Goal: Task Accomplishment & Management: Use online tool/utility

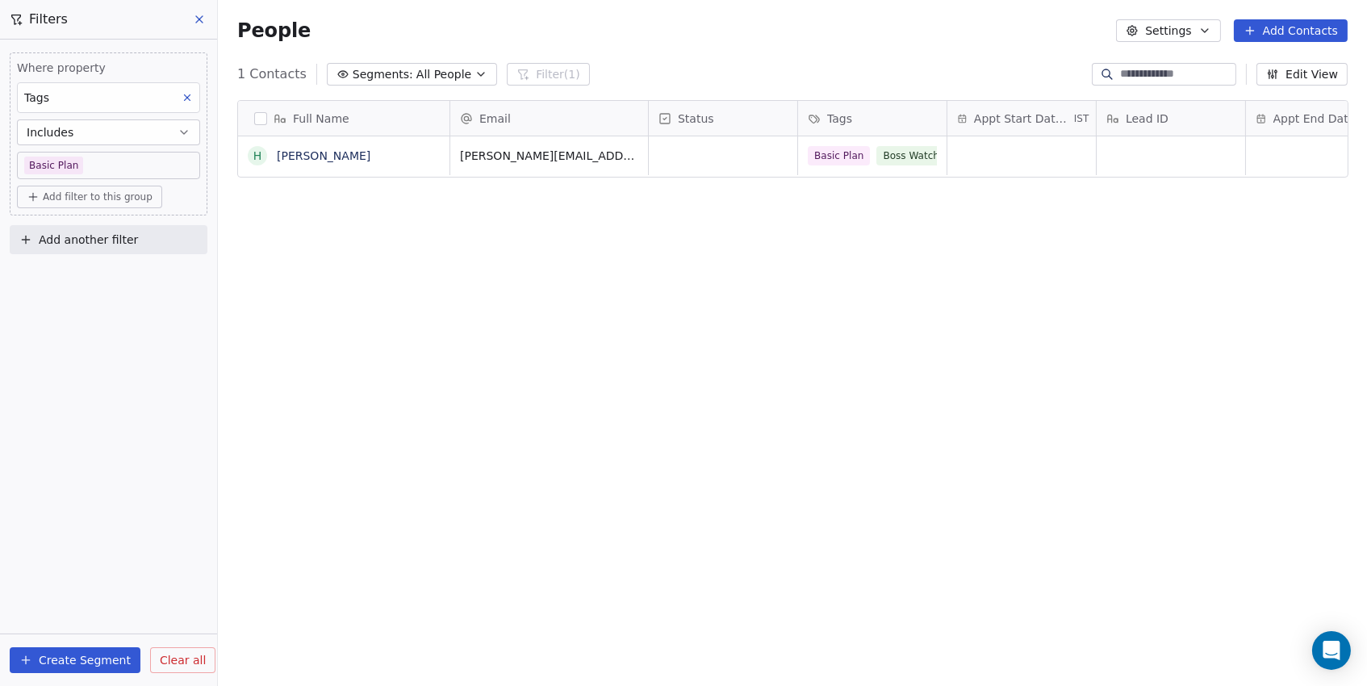
scroll to position [604, 1148]
click at [72, 198] on span "Add filter to this group" at bounding box center [98, 196] width 110 height 13
click at [77, 234] on span "Contact properties" at bounding box center [86, 231] width 105 height 17
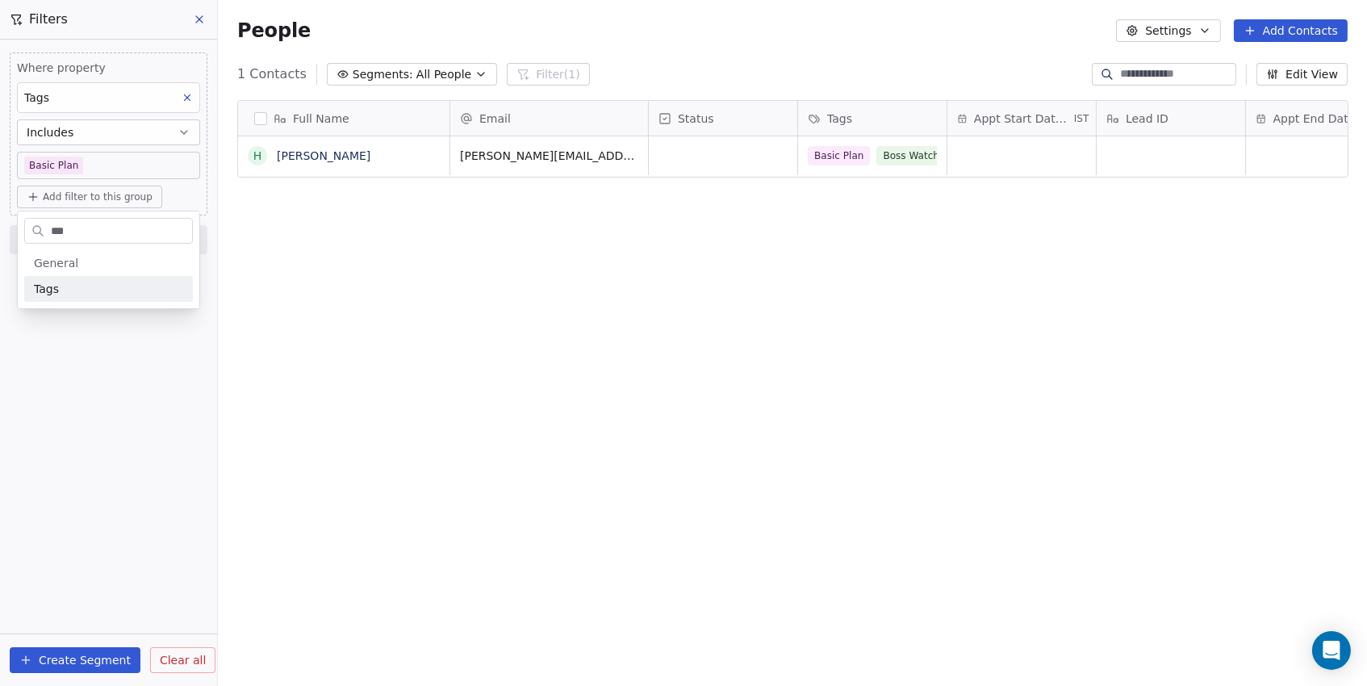
type input "****"
click at [86, 284] on div "Tags" at bounding box center [108, 289] width 149 height 16
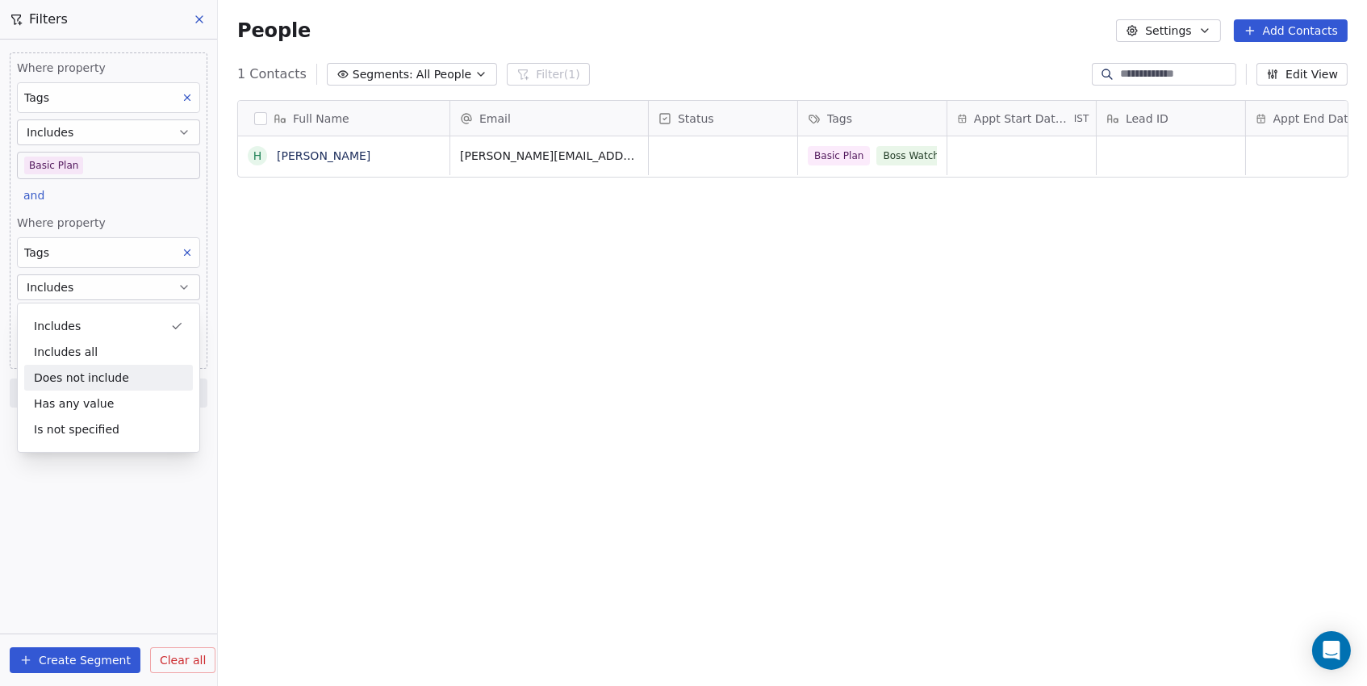
click at [55, 372] on div "Does not include" at bounding box center [108, 378] width 169 height 26
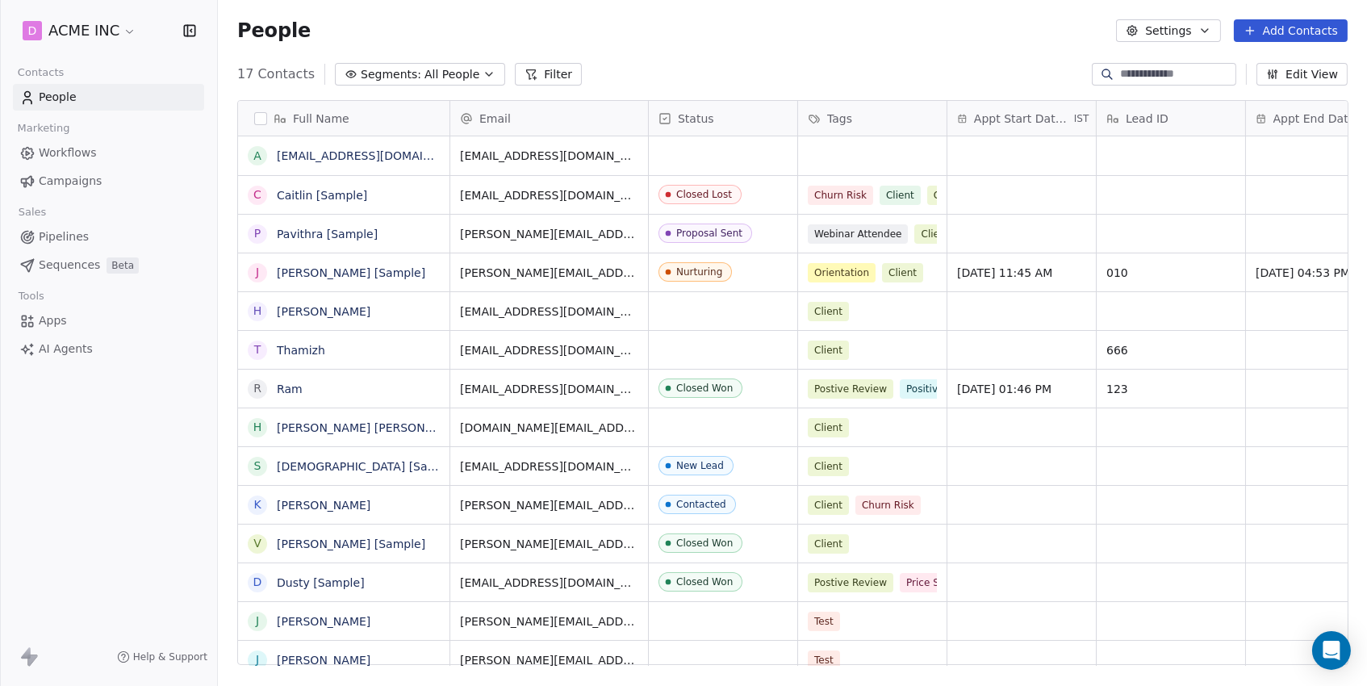
scroll to position [604, 1148]
click at [557, 84] on button "Filter" at bounding box center [548, 74] width 67 height 23
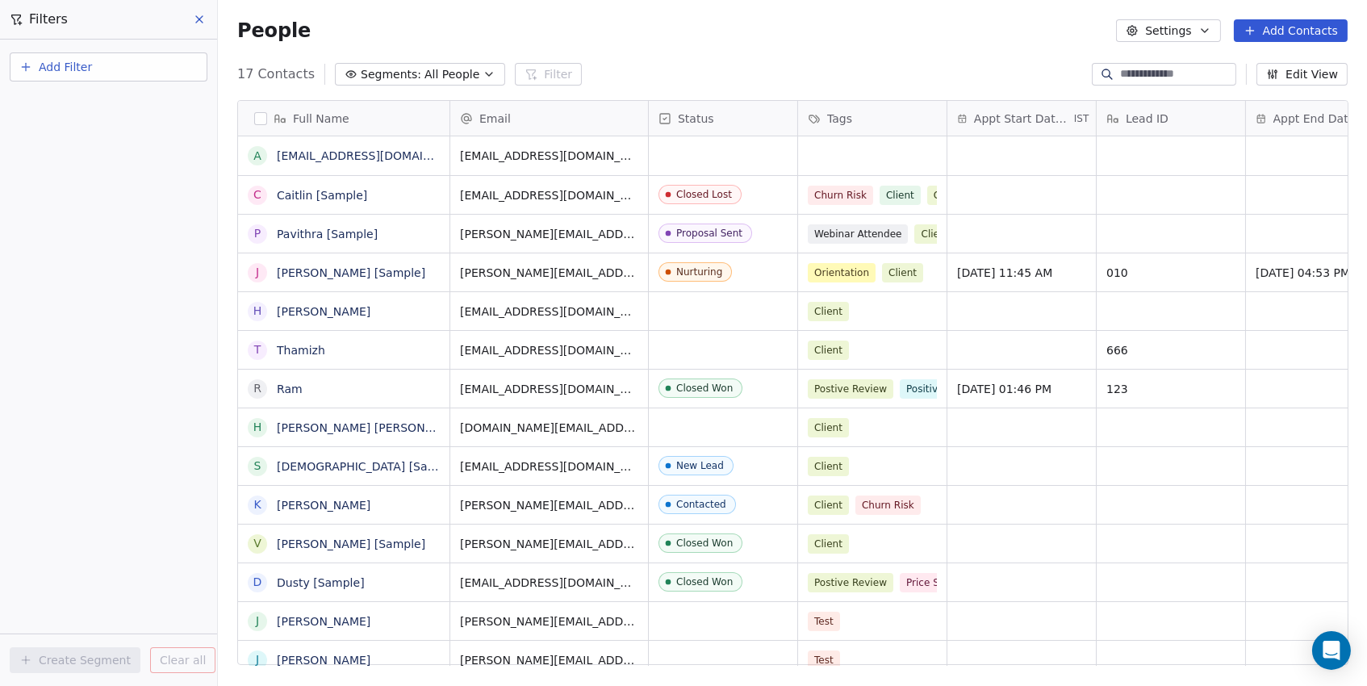
click at [83, 68] on span "Add Filter" at bounding box center [65, 67] width 53 height 17
click at [85, 111] on span "Contact properties" at bounding box center [79, 104] width 105 height 17
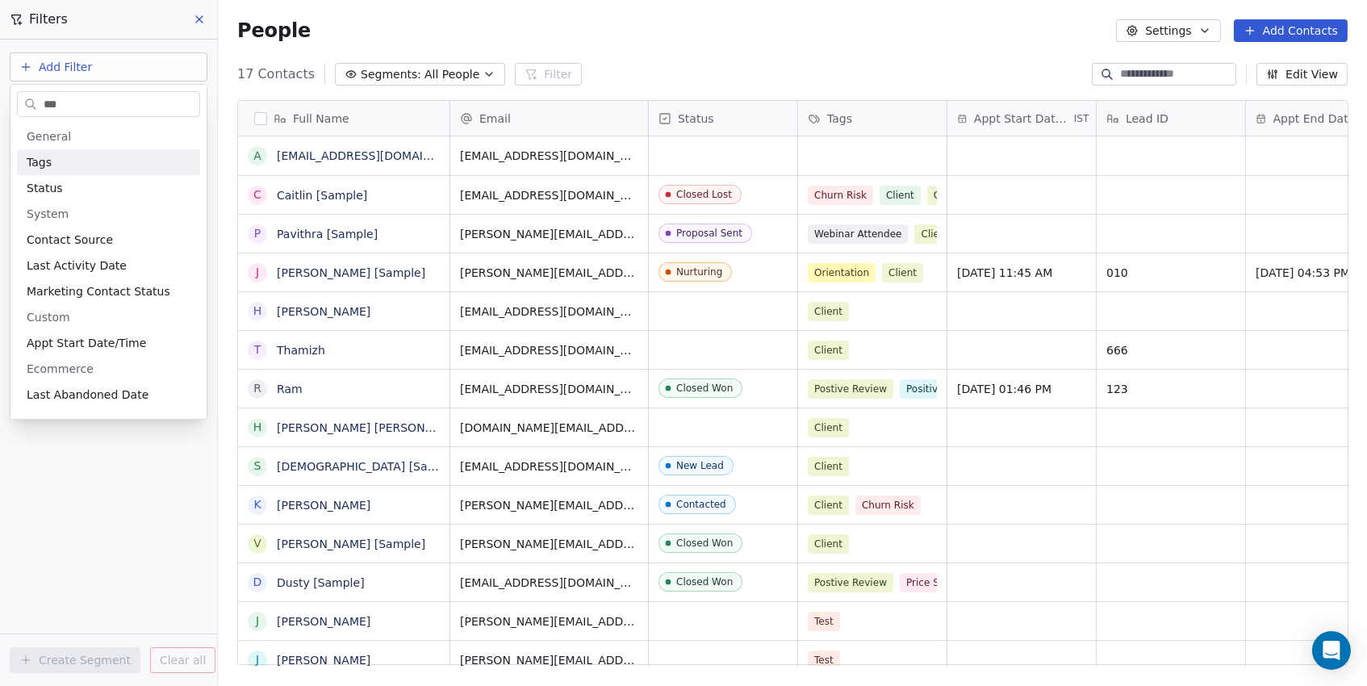
type input "****"
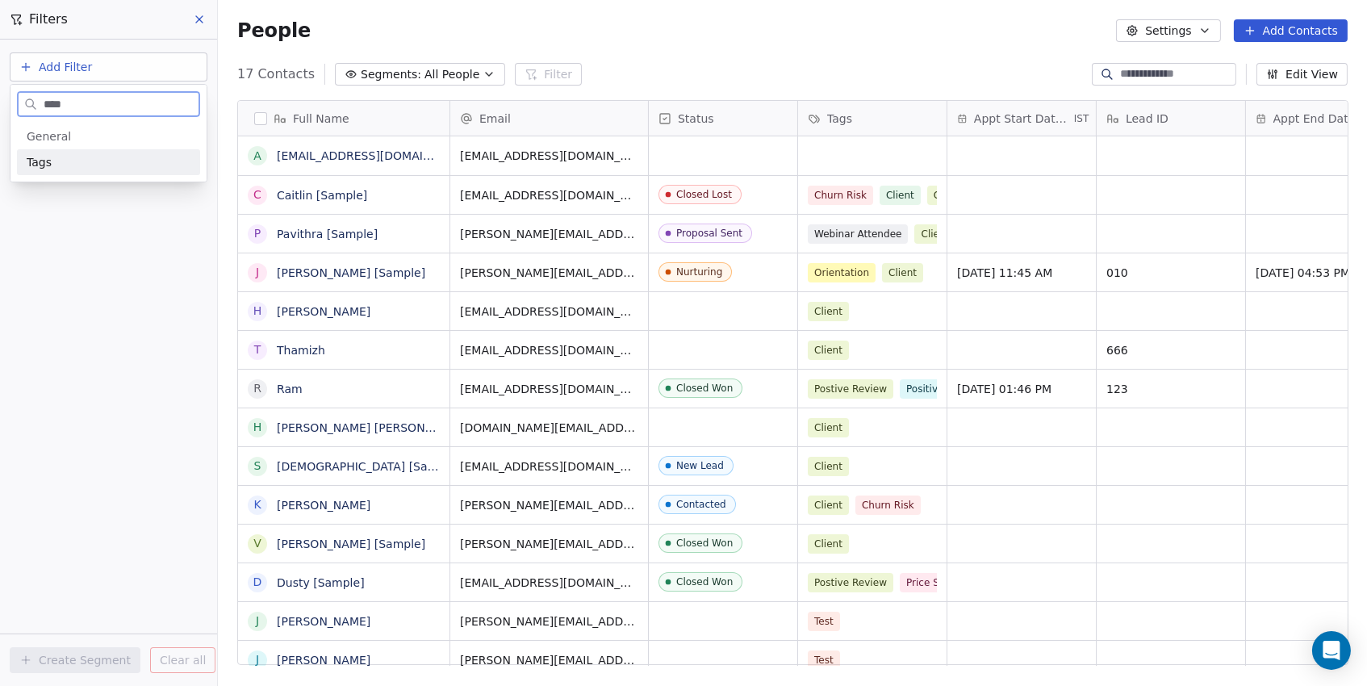
click at [142, 157] on div "Tags" at bounding box center [109, 162] width 164 height 16
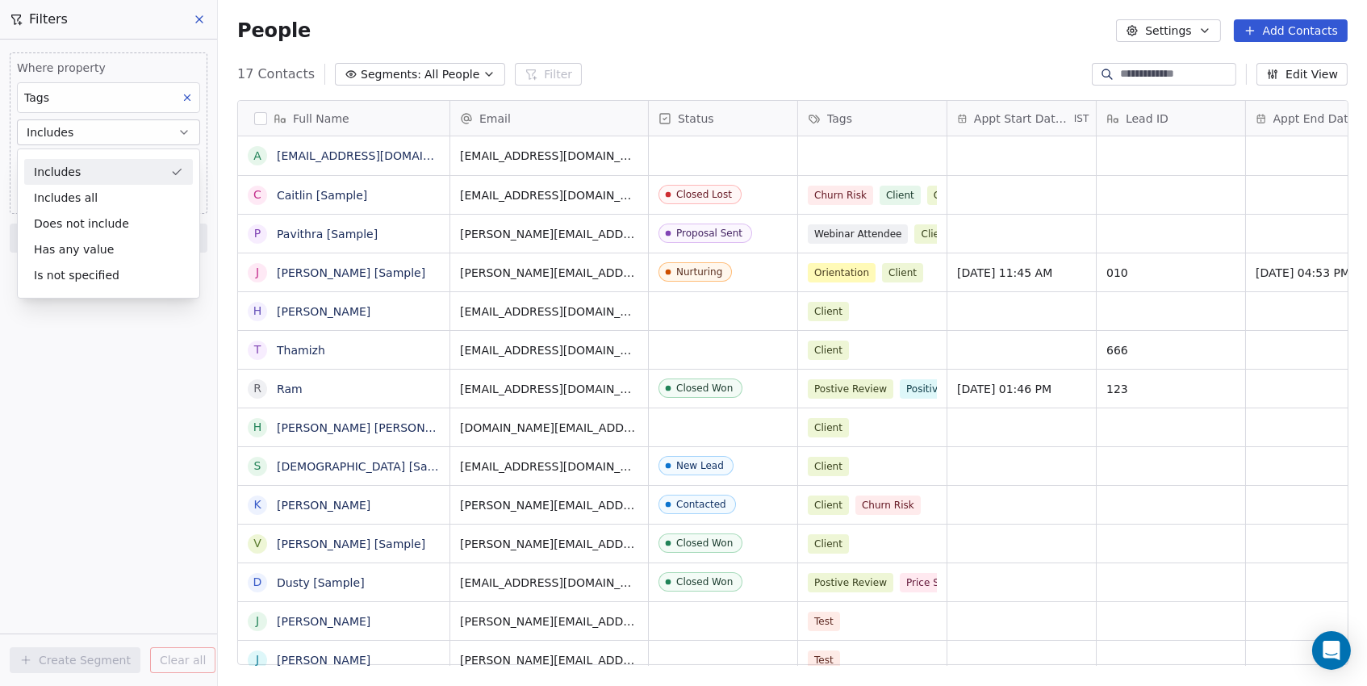
click at [78, 177] on div "Includes" at bounding box center [108, 172] width 169 height 26
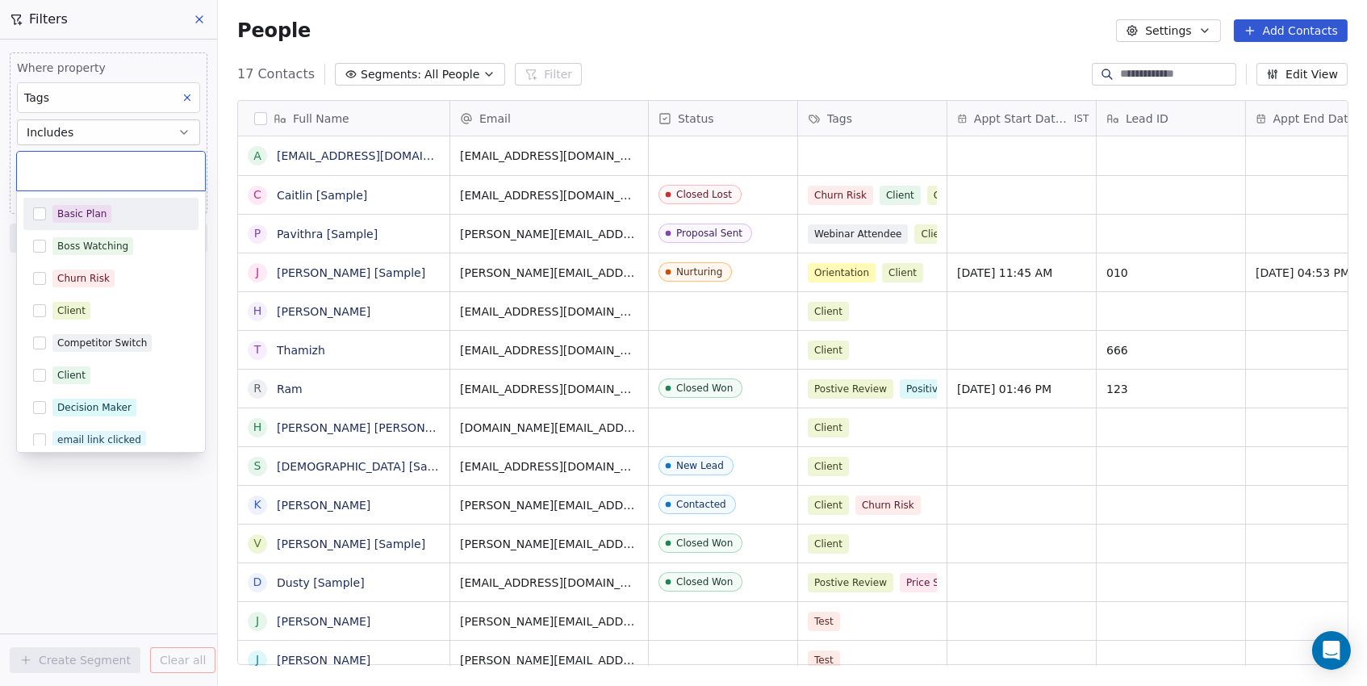
click at [82, 165] on body "D ACME INC Contacts People Marketing Workflows Campaigns Sales Pipelines Sequen…" at bounding box center [683, 343] width 1367 height 686
click at [40, 217] on button "Suggestions" at bounding box center [39, 213] width 13 height 13
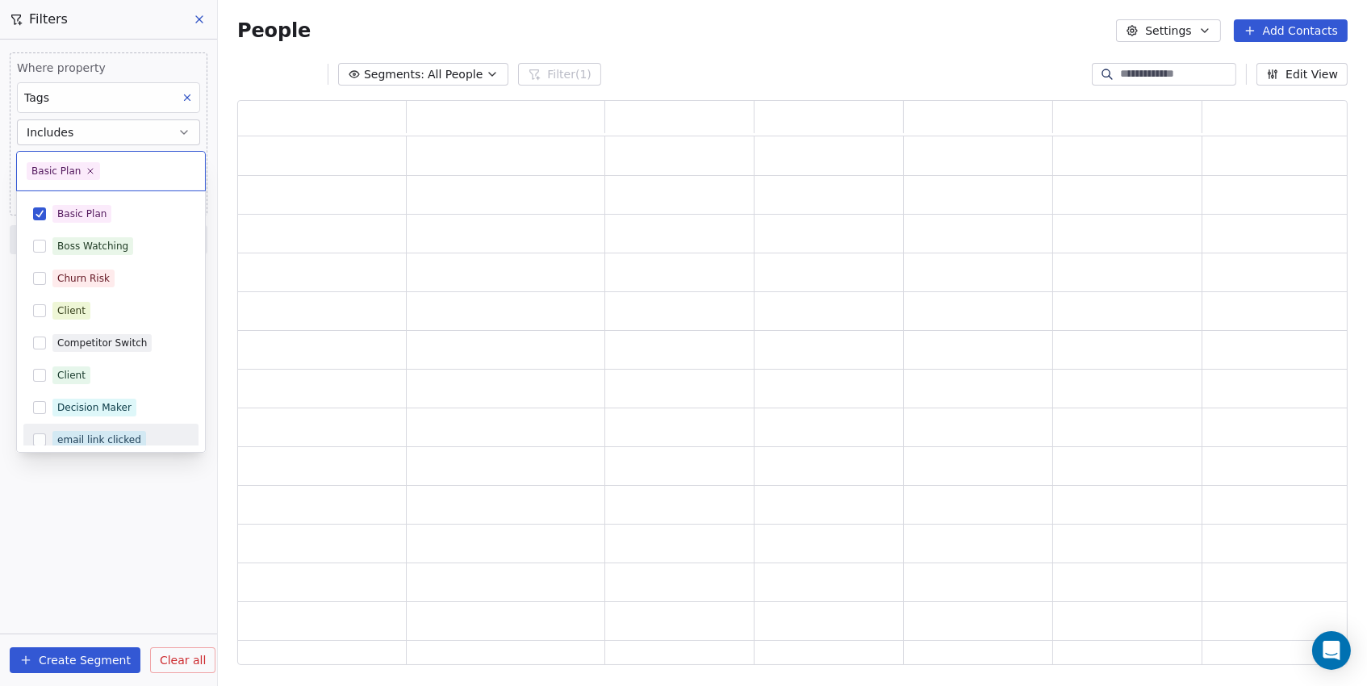
click at [78, 529] on html "D ACME INC Contacts People Marketing Workflows Campaigns Sales Pipelines Sequen…" at bounding box center [683, 343] width 1367 height 686
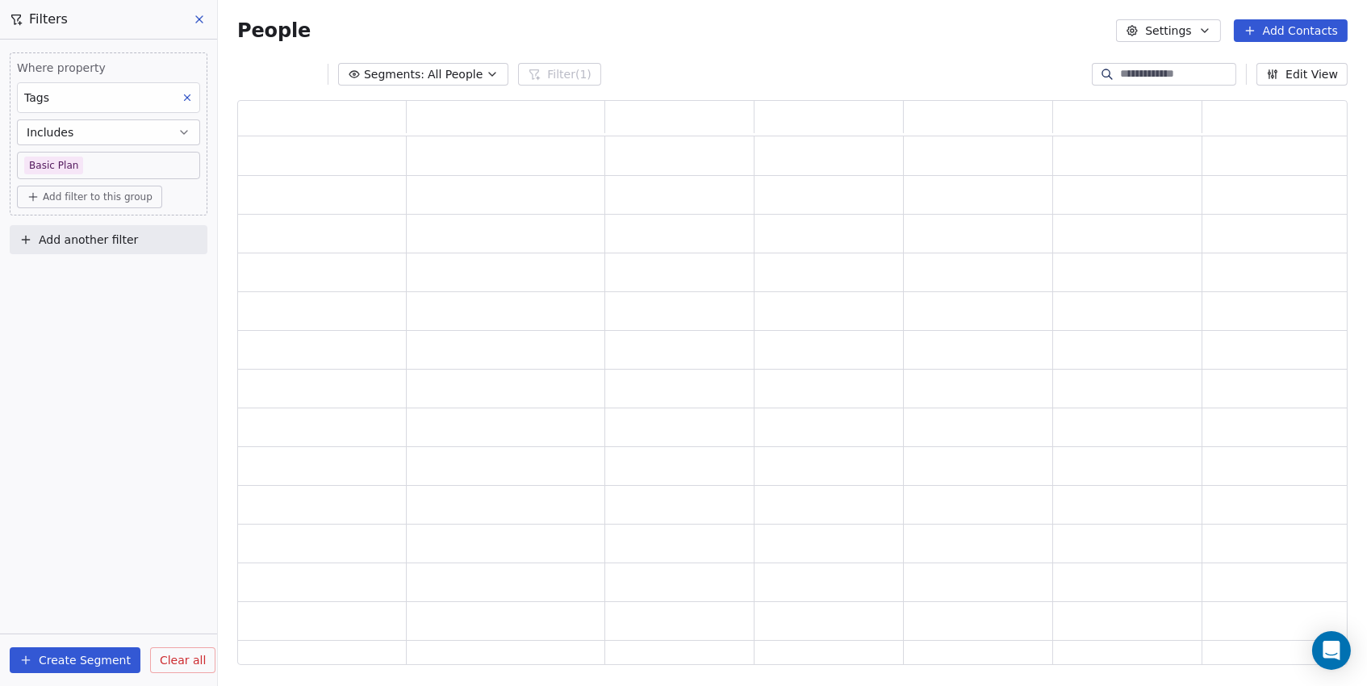
click at [64, 201] on span "Add filter to this group" at bounding box center [98, 196] width 110 height 13
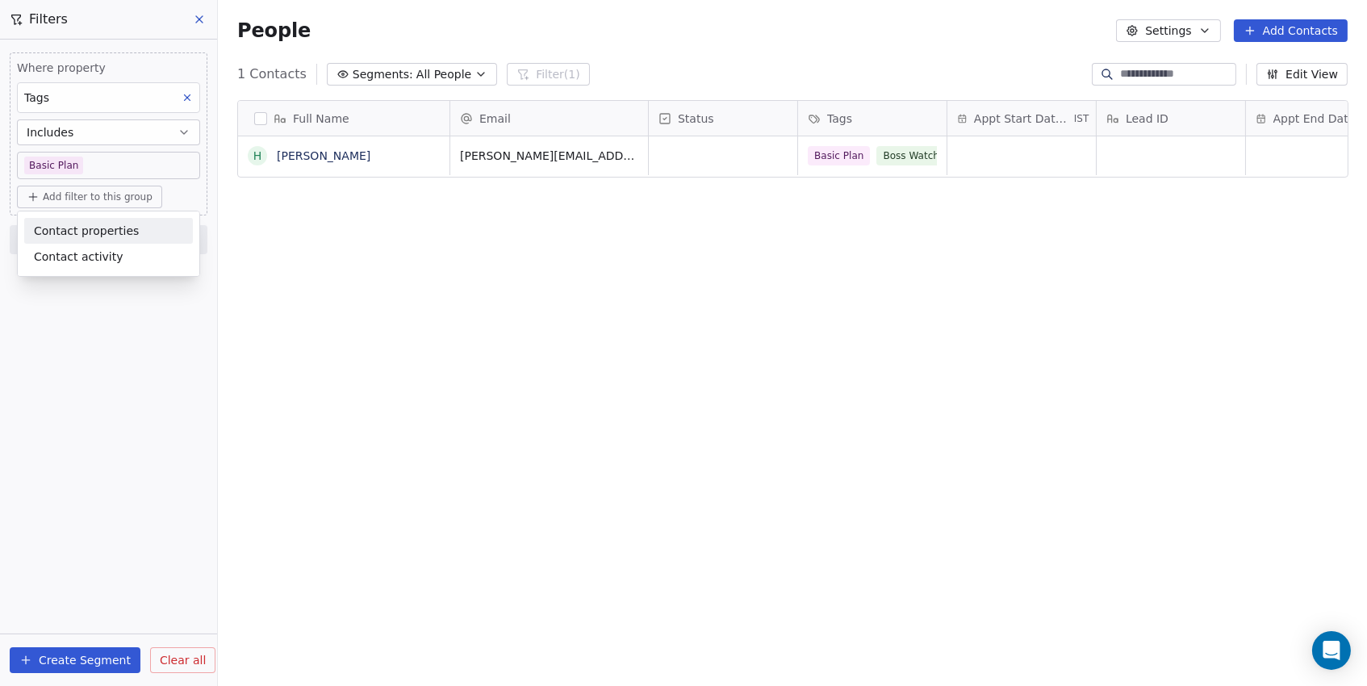
scroll to position [604, 1148]
click at [61, 230] on span "Contact properties" at bounding box center [86, 231] width 105 height 17
type input "****"
click at [82, 286] on div "Tags" at bounding box center [108, 289] width 149 height 16
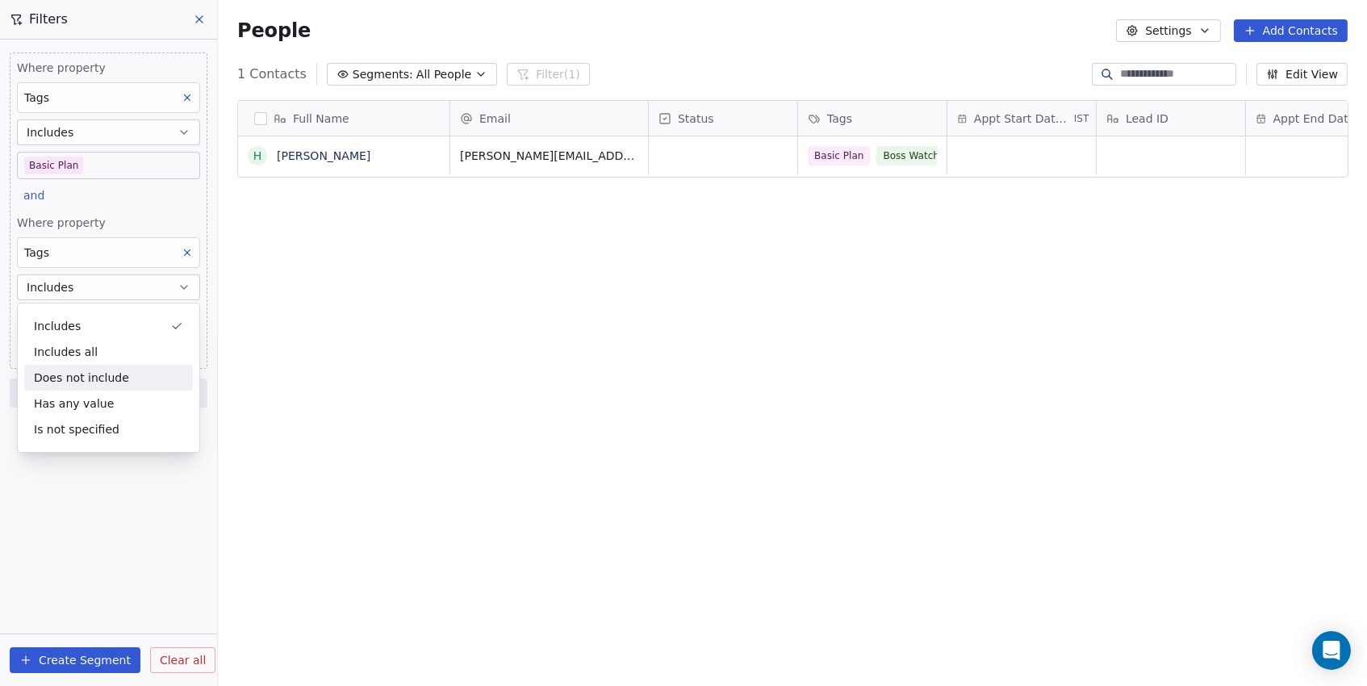
click at [61, 379] on div "Does not include" at bounding box center [108, 378] width 169 height 26
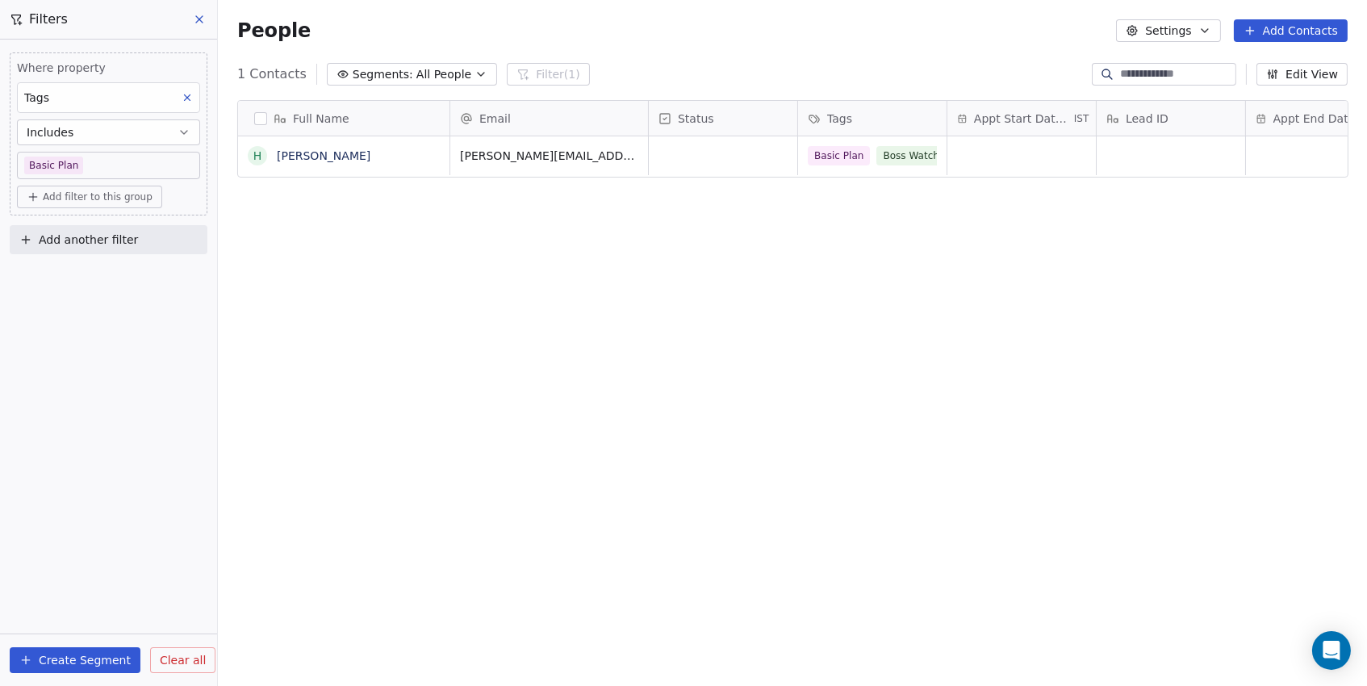
click at [128, 206] on button "Add filter to this group" at bounding box center [89, 197] width 145 height 23
click at [119, 220] on div "Contact properties" at bounding box center [108, 231] width 169 height 26
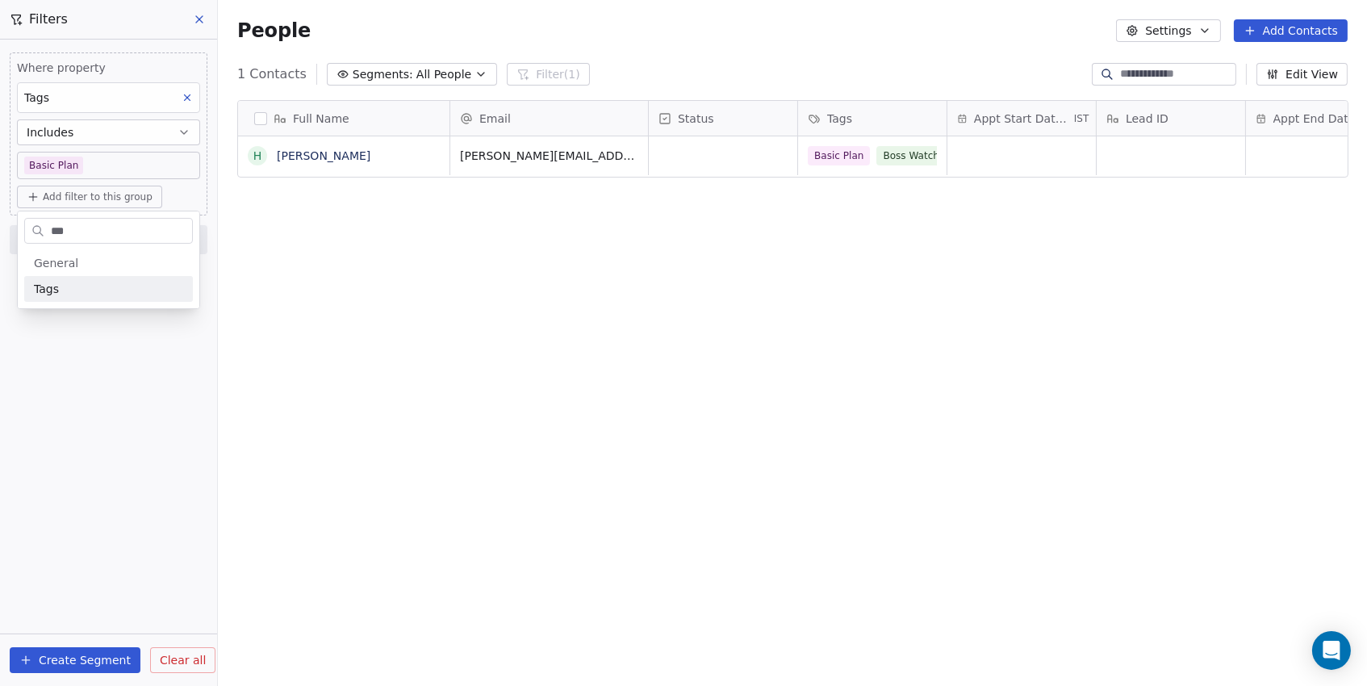
type input "****"
click at [107, 290] on div "Tags" at bounding box center [108, 289] width 149 height 16
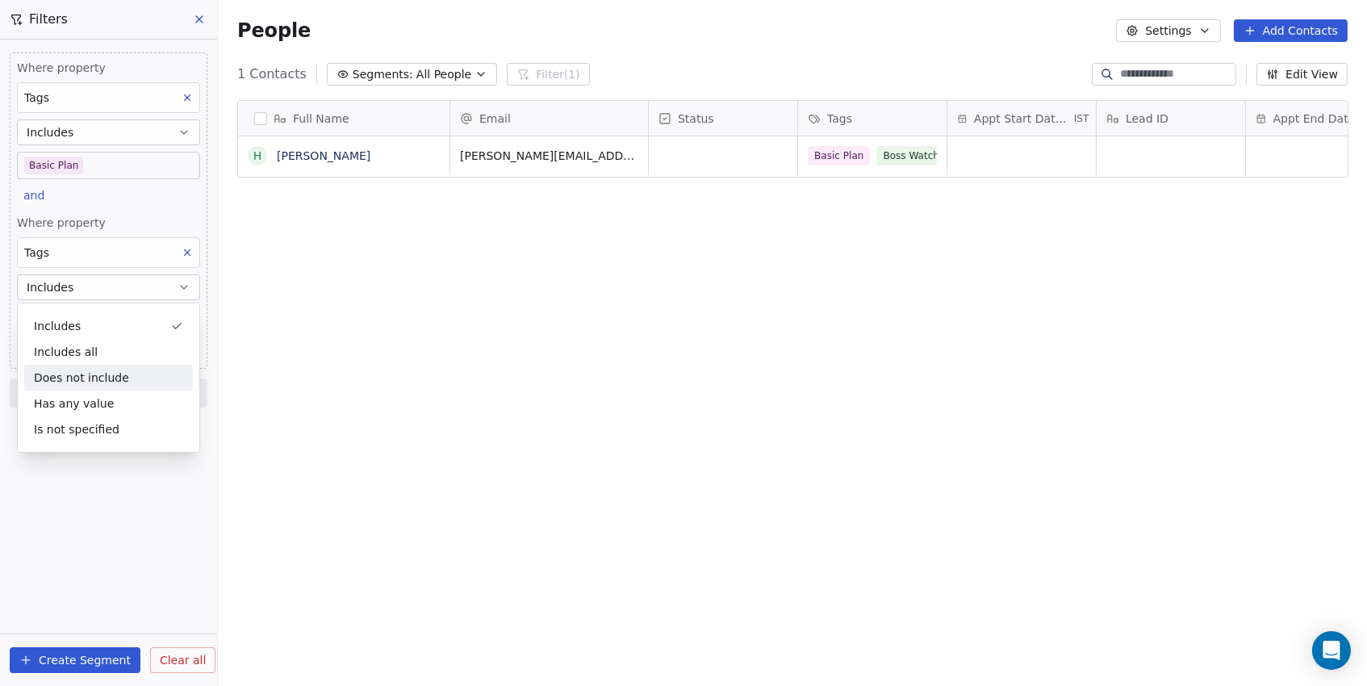
click at [64, 383] on div "Does not include" at bounding box center [108, 378] width 169 height 26
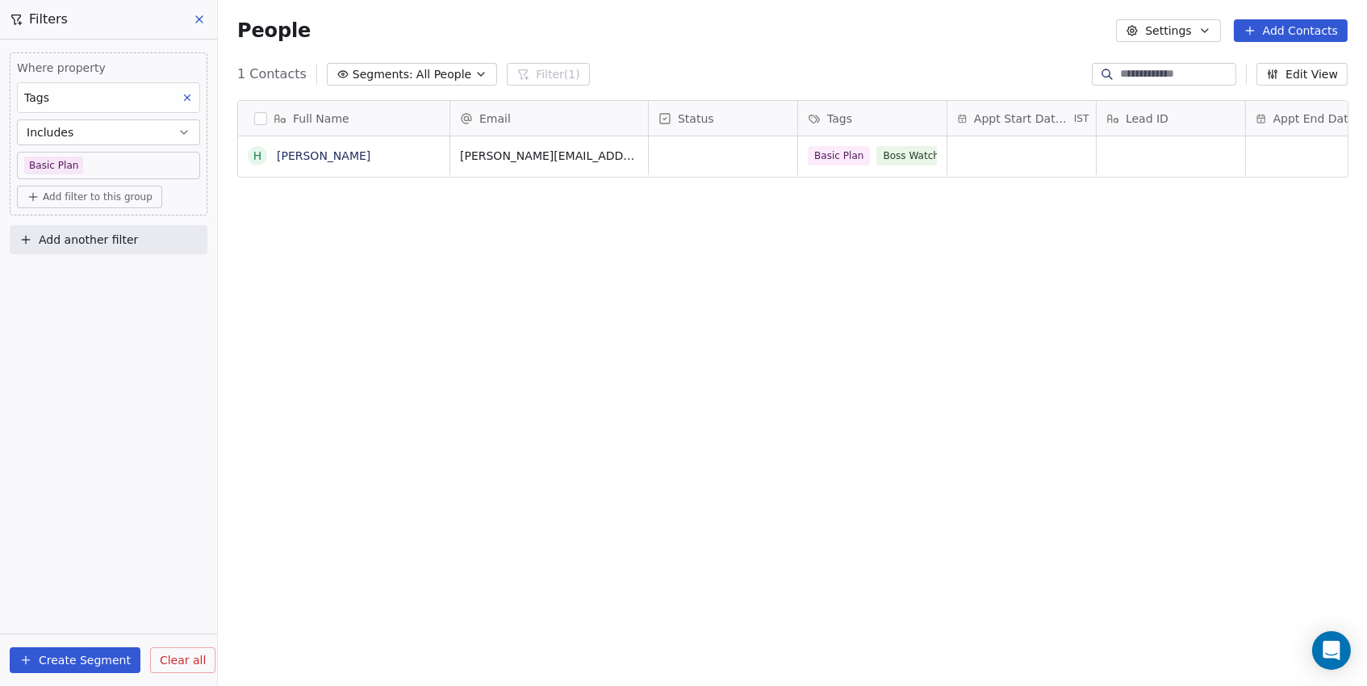
click at [159, 370] on div "Where property Tags Includes Basic Plan Add filter to this group Add another fi…" at bounding box center [108, 363] width 217 height 646
